Goal: Task Accomplishment & Management: Manage account settings

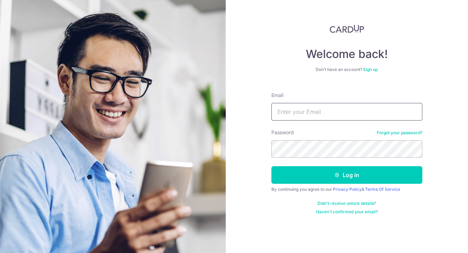
click at [326, 112] on input "Email" at bounding box center [347, 112] width 151 height 18
type input "[EMAIL_ADDRESS][DOMAIN_NAME]"
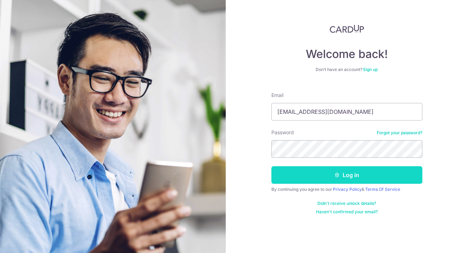
click at [336, 181] on button "Log in" at bounding box center [347, 175] width 151 height 18
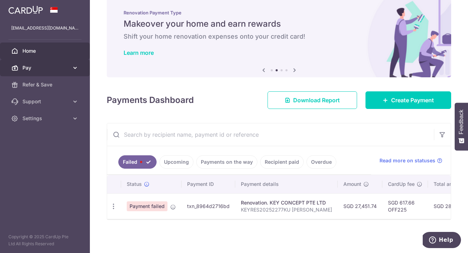
click at [76, 70] on icon at bounding box center [75, 67] width 7 height 7
click at [235, 97] on div "Payments Dashboard Download Report Create Payment" at bounding box center [279, 99] width 345 height 20
click at [235, 98] on div "Payments Dashboard Download Report Create Payment" at bounding box center [279, 99] width 345 height 20
click at [229, 112] on div "× Pause Schedule Pause all future payments in this series Pause just this one p…" at bounding box center [279, 126] width 378 height 253
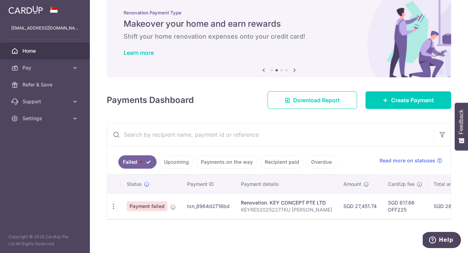
click at [294, 66] on icon at bounding box center [295, 70] width 8 height 9
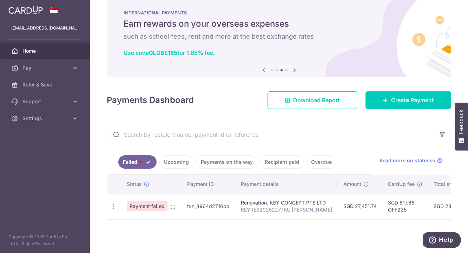
click at [264, 68] on icon at bounding box center [264, 70] width 8 height 9
